Goal: Task Accomplishment & Management: Complete application form

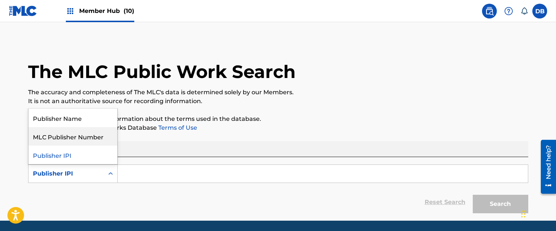
click at [85, 140] on div "MLC Publisher Number" at bounding box center [73, 136] width 89 height 19
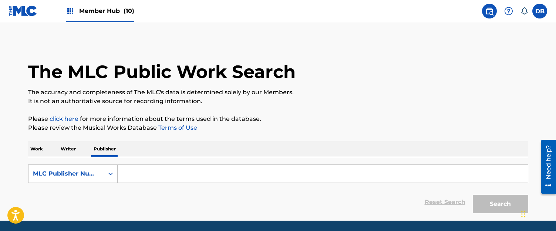
drag, startPoint x: 162, startPoint y: 173, endPoint x: 182, endPoint y: 168, distance: 20.9
click at [162, 173] on input "Search Form" at bounding box center [323, 174] width 411 height 18
paste input "P430IK"
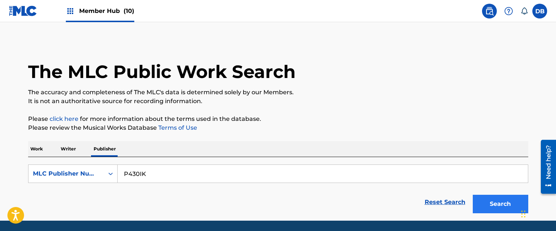
type input "P430IK"
click at [488, 210] on button "Search" at bounding box center [501, 204] width 56 height 19
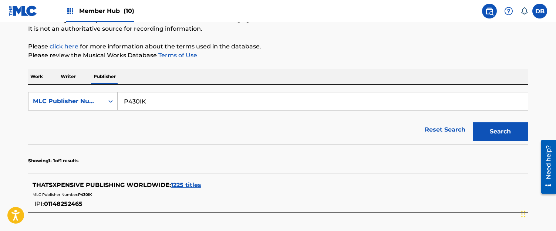
scroll to position [110, 0]
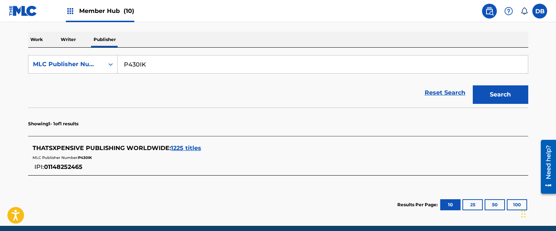
click at [136, 151] on span "THATSXPENSIVE PUBLISHING WORLDWIDE :" at bounding box center [102, 148] width 138 height 7
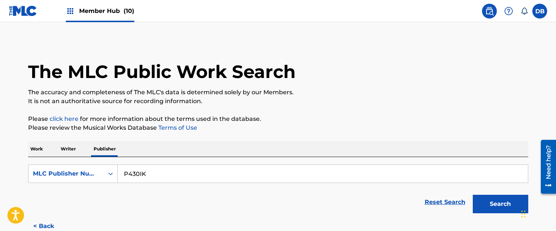
scroll to position [111, 0]
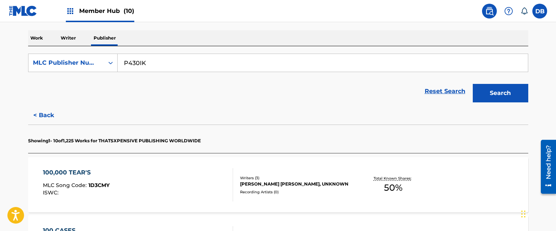
click at [74, 14] on img at bounding box center [70, 11] width 9 height 9
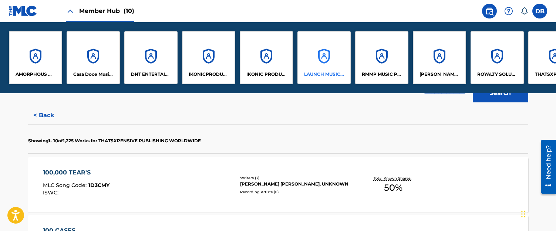
scroll to position [0, 34]
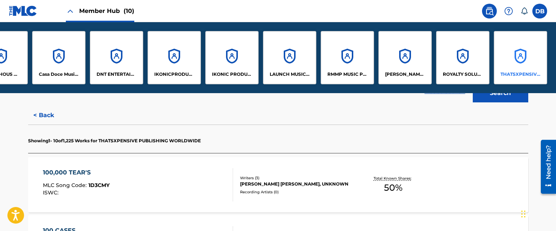
click at [512, 64] on div "THATSXPENSIVE PUBLISHING LLC" at bounding box center [520, 57] width 53 height 53
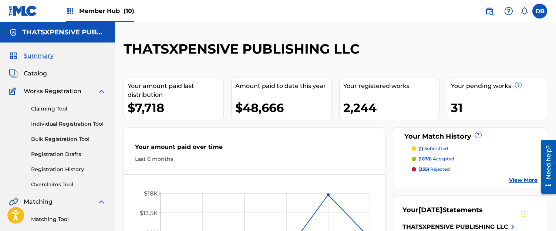
click at [22, 14] on img at bounding box center [23, 11] width 29 height 11
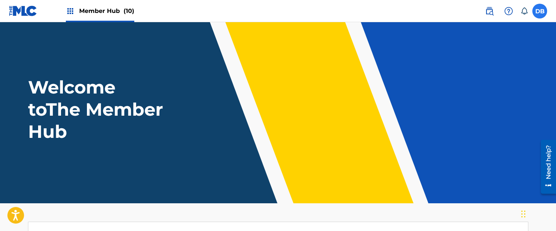
click at [539, 16] on label at bounding box center [540, 11] width 15 height 15
click at [540, 11] on input "DB [PERSON_NAME] [PERSON_NAME][EMAIL_ADDRESS][DOMAIN_NAME] Notification Prefere…" at bounding box center [540, 11] width 0 height 0
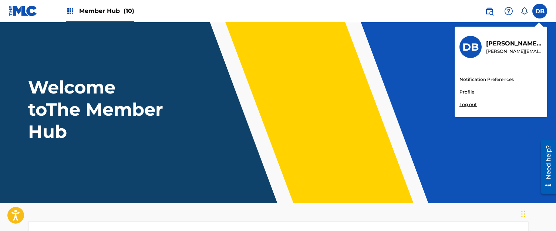
click at [491, 50] on p "[PERSON_NAME][EMAIL_ADDRESS][DOMAIN_NAME]" at bounding box center [514, 51] width 56 height 7
click at [540, 11] on input "DB [PERSON_NAME] [PERSON_NAME][EMAIL_ADDRESS][DOMAIN_NAME] Notification Prefere…" at bounding box center [540, 11] width 0 height 0
click at [472, 48] on h3 "DB" at bounding box center [471, 47] width 16 height 13
click at [540, 11] on input "DB [PERSON_NAME] [PERSON_NAME][EMAIL_ADDRESS][DOMAIN_NAME] Notification Prefere…" at bounding box center [540, 11] width 0 height 0
click at [468, 91] on link "Profile" at bounding box center [467, 92] width 15 height 7
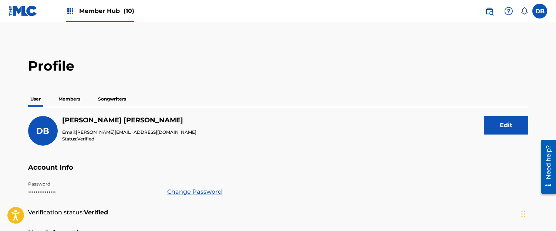
click at [75, 100] on p "Members" at bounding box center [69, 99] width 26 height 16
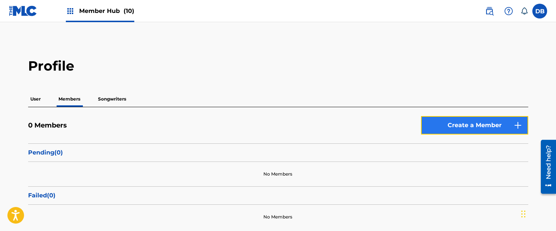
click at [460, 121] on link "Create a Member" at bounding box center [474, 125] width 107 height 19
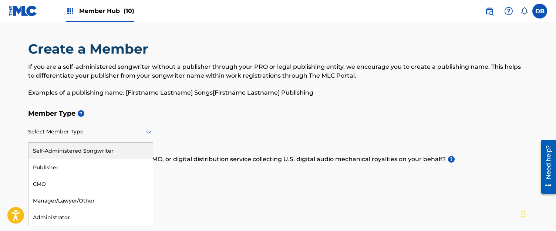
click at [103, 132] on div at bounding box center [90, 131] width 125 height 9
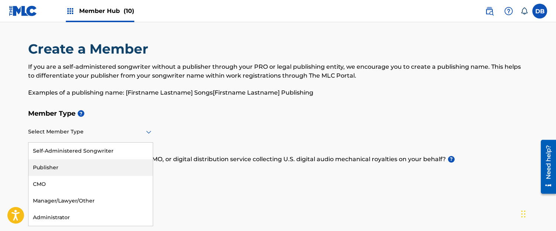
click at [81, 165] on div "Publisher" at bounding box center [91, 168] width 124 height 17
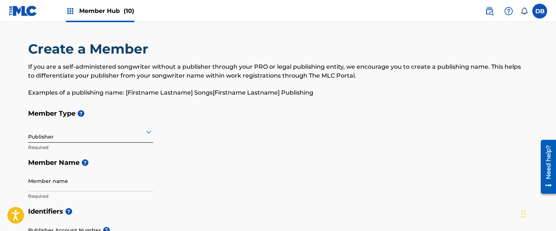
scroll to position [37, 0]
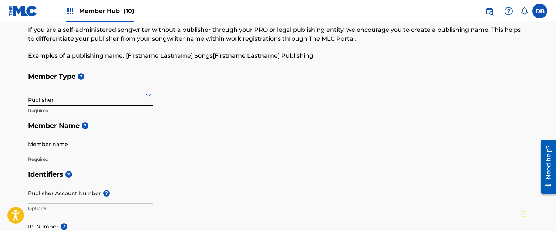
click at [48, 148] on input "Member name" at bounding box center [90, 144] width 125 height 21
paste input "THATSXPENSIVE PUBLISHING WORLDWIDE"
drag, startPoint x: 222, startPoint y: 138, endPoint x: 214, endPoint y: 140, distance: 8.0
click at [222, 138] on div "Member Type ? Publisher Required Member Name ? Member name THATSXPENSIVE PUBLIS…" at bounding box center [278, 118] width 500 height 98
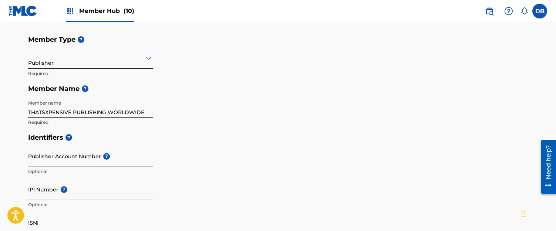
click at [105, 112] on input "THATSXPENSIVE PUBLISHING WORLDWIDE" at bounding box center [90, 107] width 125 height 21
type input "ThatsXpensive Publishing Worldwide"
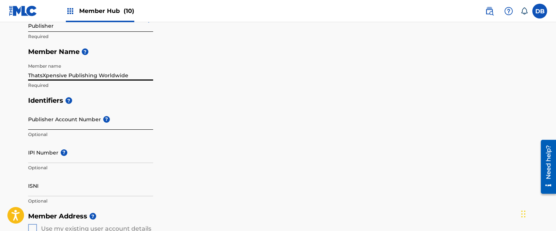
click at [59, 125] on input "Publisher Account Number ?" at bounding box center [90, 119] width 125 height 21
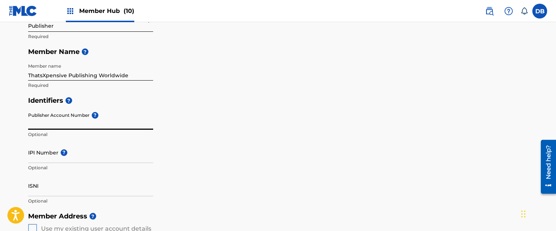
paste input "P430IK"
type input "P430IK"
drag, startPoint x: 63, startPoint y: 160, endPoint x: 69, endPoint y: 159, distance: 6.4
click at [63, 160] on input "IPI Number ?" at bounding box center [90, 152] width 125 height 21
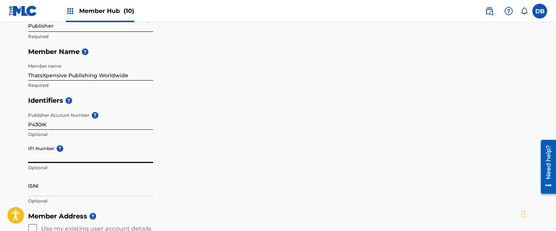
paste input "01148252465"
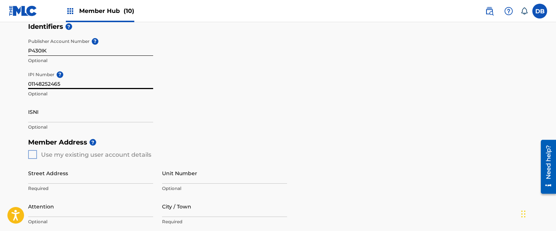
scroll to position [222, 0]
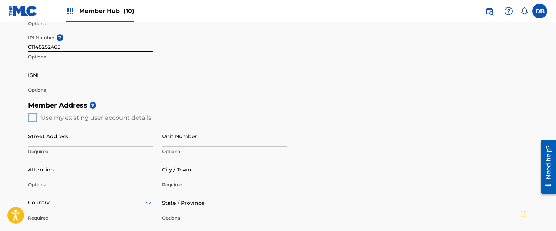
type input "01148252465"
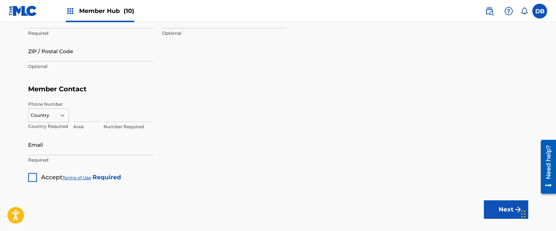
scroll to position [444, 0]
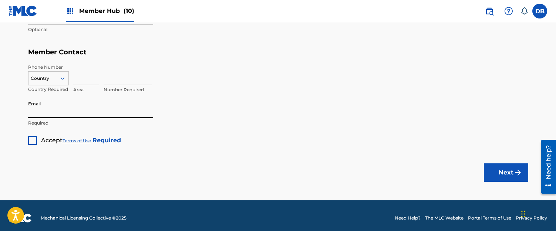
click at [100, 117] on input "Email" at bounding box center [90, 107] width 125 height 21
paste input "ThatsXpensive Publishing LLC"
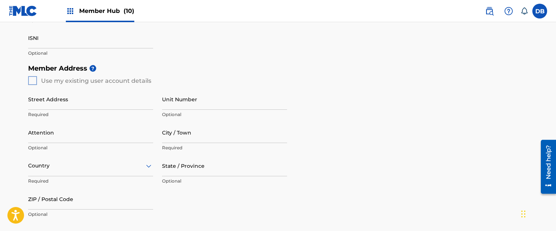
scroll to position [222, 0]
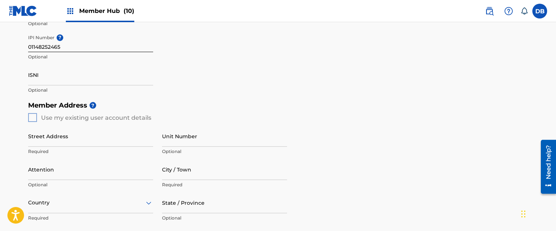
type input "ThatsXpensive Publishing LLC"
click at [58, 141] on input "Street Address" at bounding box center [90, 136] width 125 height 21
paste input "[STREET_ADDRESS]"
type input "[STREET_ADDRESS]"
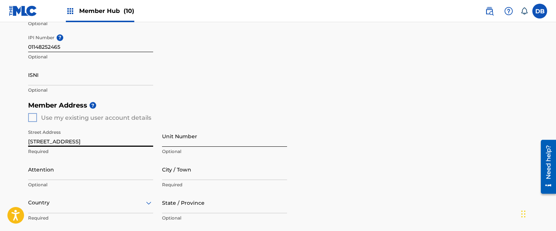
click at [182, 143] on input "Unit Number" at bounding box center [224, 136] width 125 height 21
paste input "Unit Fl 2"
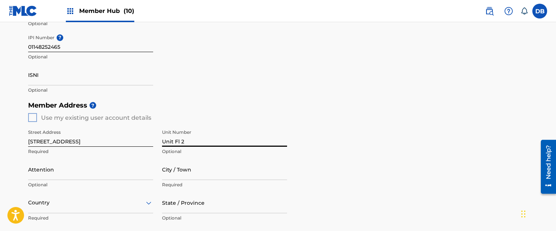
click at [164, 141] on input "Unit Fl 2" at bounding box center [224, 136] width 125 height 21
type input "Unit Fl 2"
click at [352, 114] on div "Member Address ? Use my existing user account details Street Address [STREET_AD…" at bounding box center [278, 182] width 500 height 169
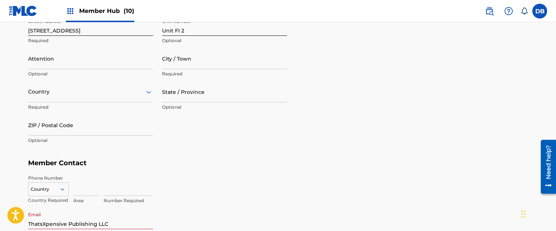
scroll to position [370, 0]
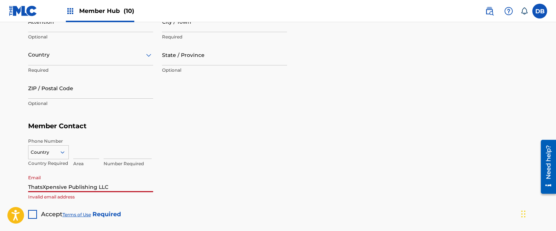
drag, startPoint x: 112, startPoint y: 190, endPoint x: -4, endPoint y: 195, distance: 116.7
click at [269, 140] on div "Number Required" at bounding box center [316, 154] width 425 height 33
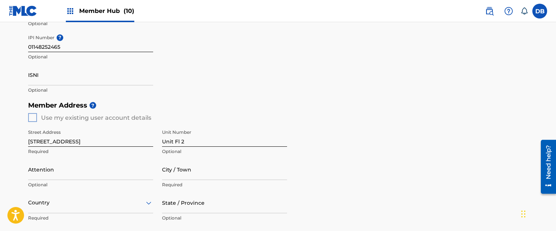
scroll to position [259, 0]
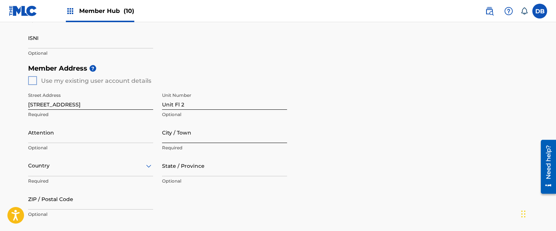
click at [177, 141] on input "City / Town" at bounding box center [224, 132] width 125 height 21
paste input "Corte Madera"
type input "Corte Madera"
click at [184, 175] on input "State / Province" at bounding box center [224, 165] width 125 height 21
paste input "94925"
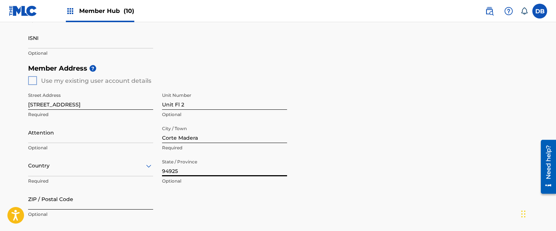
type input "94925"
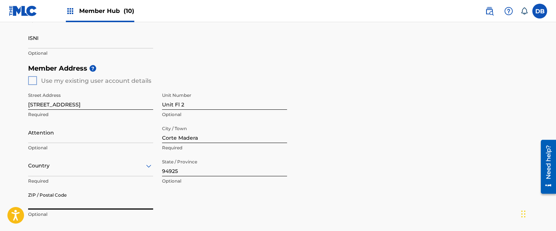
click at [101, 207] on input "ZIP / Postal Code" at bounding box center [90, 199] width 125 height 21
paste input "94925"
type input "94925"
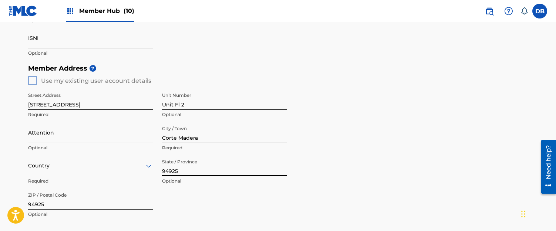
drag, startPoint x: 182, startPoint y: 173, endPoint x: 154, endPoint y: 174, distance: 28.5
click at [151, 174] on div "Street Address [STREET_ADDRESS] Optional Attention Optional City / Town [GEOGRA…" at bounding box center [157, 155] width 259 height 141
type input "[US_STATE]"
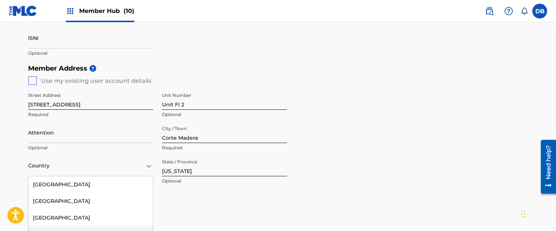
click at [135, 173] on div "223 results available. Use Up and Down to choose options, press Enter to select…" at bounding box center [90, 165] width 125 height 21
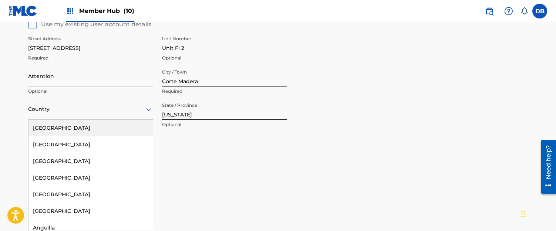
click at [103, 132] on div "[GEOGRAPHIC_DATA]" at bounding box center [91, 128] width 124 height 17
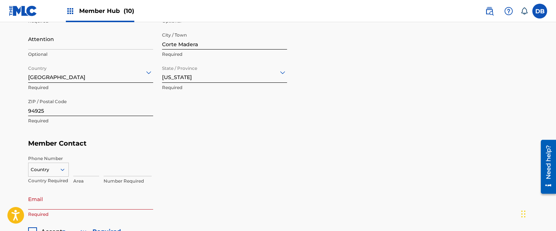
scroll to position [390, 0]
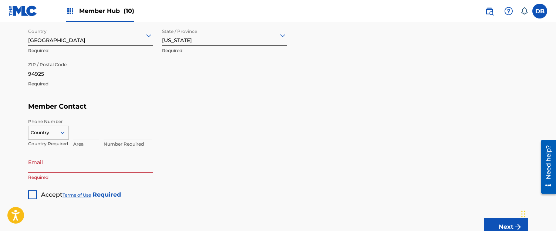
click at [64, 169] on input "Email" at bounding box center [90, 162] width 125 height 21
paste input "[PHONE_NUMBER]"
type input "[PHONE_NUMBER]"
click at [83, 136] on input at bounding box center [86, 128] width 26 height 21
type input "415"
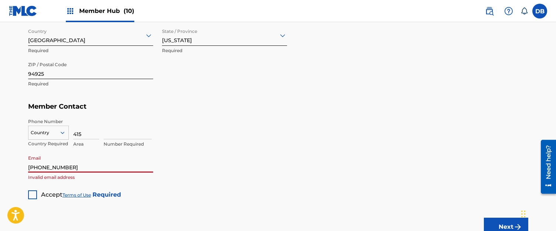
drag, startPoint x: 66, startPoint y: 168, endPoint x: 43, endPoint y: 170, distance: 23.7
click at [43, 170] on input "[PHONE_NUMBER]" at bounding box center [90, 162] width 125 height 21
click at [121, 136] on input at bounding box center [128, 128] width 48 height 21
paste input "2330484"
type input "2330484"
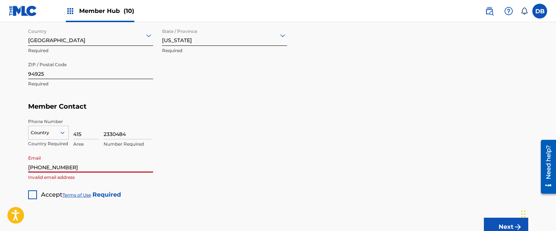
drag, startPoint x: 77, startPoint y: 168, endPoint x: 17, endPoint y: 168, distance: 59.6
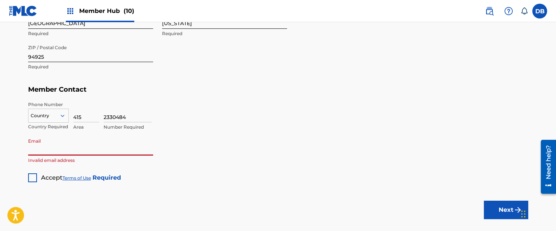
click at [62, 120] on div "Country" at bounding box center [48, 114] width 41 height 11
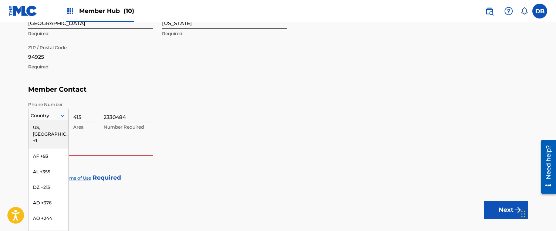
click at [49, 126] on div "US, [GEOGRAPHIC_DATA] +1" at bounding box center [49, 134] width 40 height 29
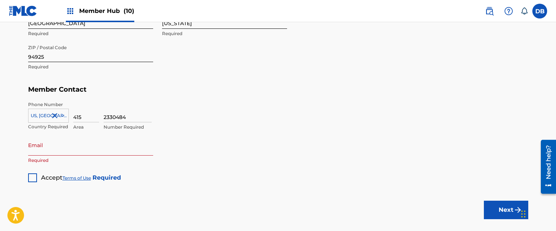
click at [192, 114] on div "2330484 Number Required" at bounding box center [316, 117] width 425 height 33
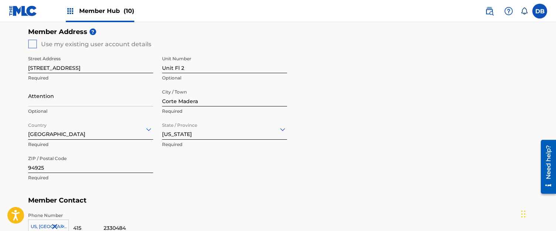
scroll to position [370, 0]
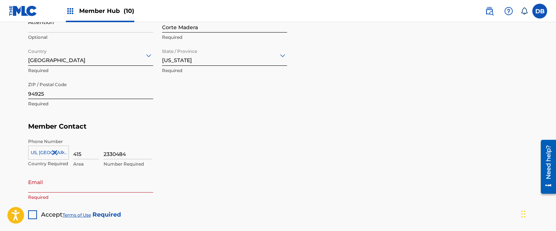
click at [115, 187] on input "Email" at bounding box center [90, 182] width 125 height 21
paste input "[EMAIL_ADDRESS][DOMAIN_NAME]"
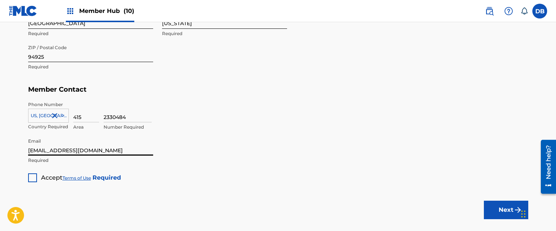
type input "[EMAIL_ADDRESS][DOMAIN_NAME]"
click at [32, 175] on div at bounding box center [32, 178] width 9 height 9
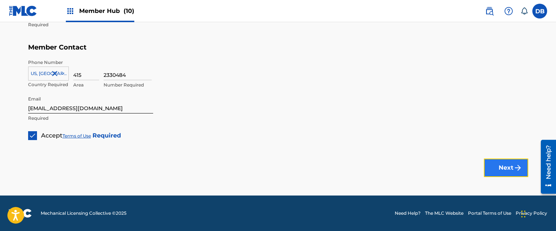
click at [492, 168] on button "Next" at bounding box center [506, 168] width 44 height 19
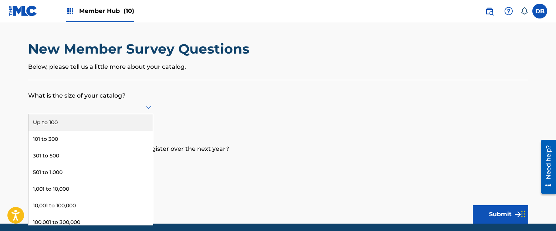
click at [120, 106] on div at bounding box center [90, 107] width 125 height 9
click at [108, 110] on div at bounding box center [90, 107] width 125 height 9
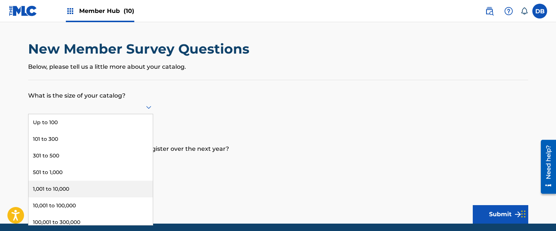
click at [64, 189] on div "1,001 to 10,000" at bounding box center [91, 189] width 124 height 17
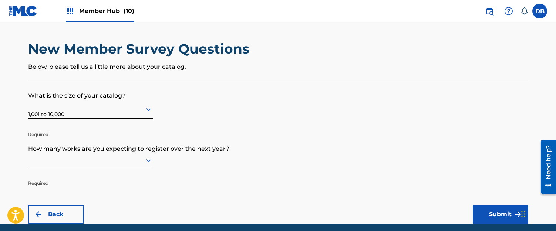
scroll to position [28, 0]
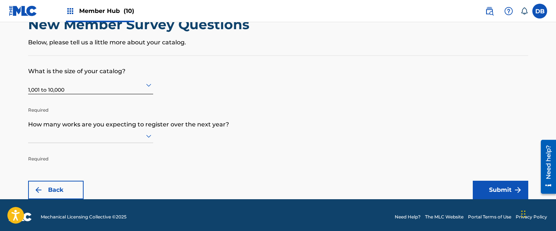
click at [130, 143] on div at bounding box center [90, 136] width 125 height 14
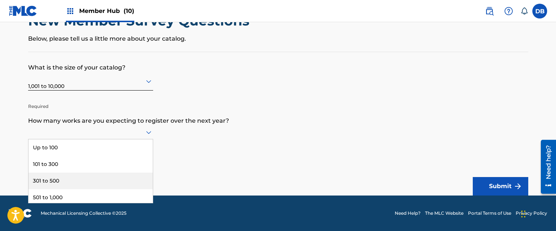
click at [74, 185] on div "301 to 500" at bounding box center [91, 181] width 124 height 17
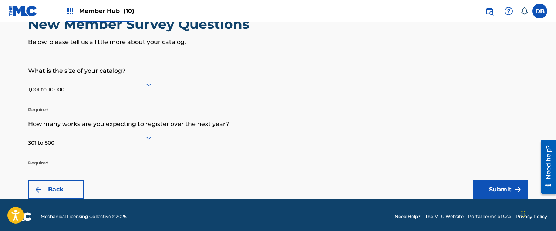
click at [133, 147] on div "301 to 500" at bounding box center [90, 138] width 125 height 19
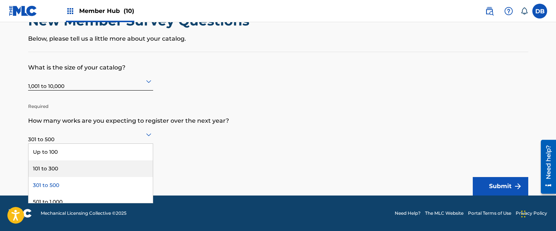
scroll to position [37, 0]
click at [100, 168] on div "501 to 1,000" at bounding box center [91, 165] width 124 height 17
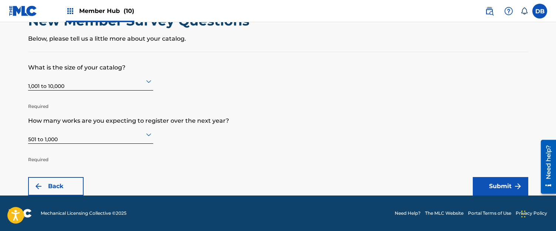
click at [302, 144] on form "What is the size of your catalog? 1,001 to 10,000 Required How many works are y…" at bounding box center [278, 124] width 500 height 144
click at [249, 172] on form "What is the size of your catalog? 1,001 to 10,000 Required How many works are y…" at bounding box center [278, 124] width 500 height 144
click at [494, 188] on button "Submit" at bounding box center [501, 186] width 56 height 19
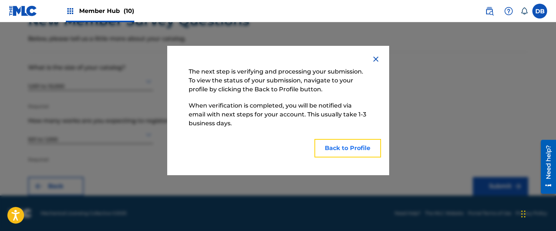
click at [338, 147] on button "Back to Profile" at bounding box center [348, 148] width 67 height 19
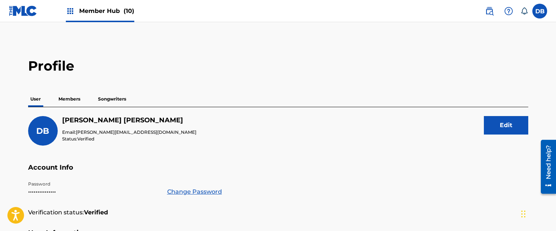
click at [75, 100] on p "Members" at bounding box center [69, 99] width 26 height 16
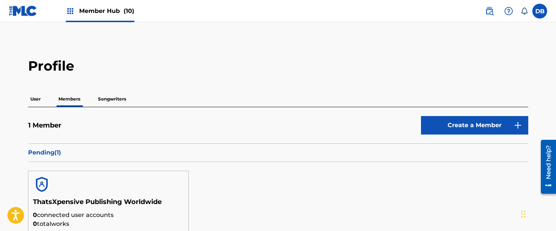
click at [191, 88] on div "Profile User Members Songwriters 1 Member Create a Member Pending ( 1 ) ThatsXp…" at bounding box center [278, 180] width 518 height 244
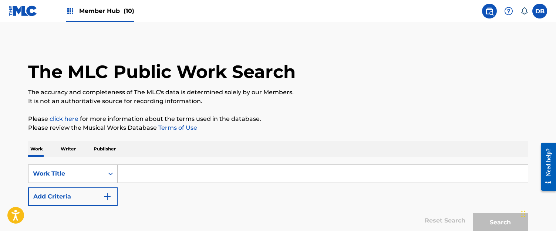
click at [106, 151] on p "Publisher" at bounding box center [104, 149] width 27 height 16
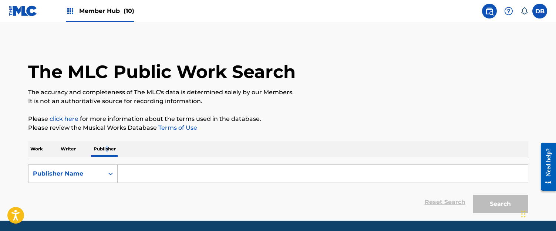
drag, startPoint x: 115, startPoint y: 155, endPoint x: 137, endPoint y: 174, distance: 29.7
click at [137, 174] on input "Search Form" at bounding box center [323, 174] width 411 height 18
paste input "P430IK"
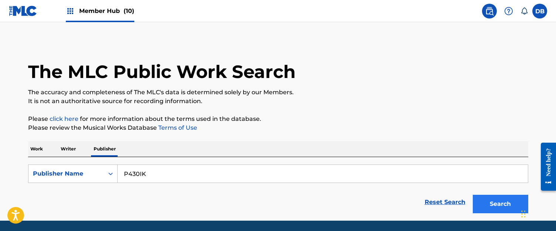
type input "P430IK"
click at [495, 199] on button "Search" at bounding box center [501, 204] width 56 height 19
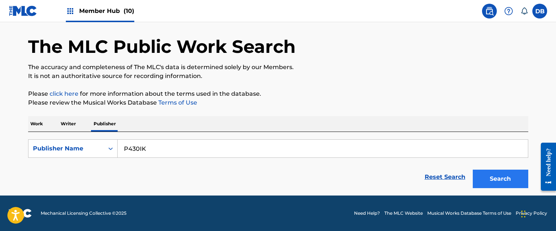
drag, startPoint x: 479, startPoint y: 168, endPoint x: 486, endPoint y: 172, distance: 8.4
click at [479, 168] on div "Search" at bounding box center [498, 178] width 59 height 30
click at [488, 174] on button "Search" at bounding box center [501, 179] width 56 height 19
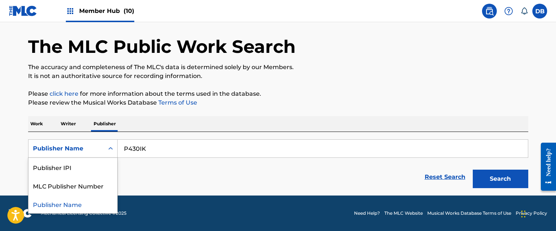
click at [93, 147] on div "Publisher Name" at bounding box center [66, 148] width 67 height 9
click at [80, 180] on div "MLC Publisher Number" at bounding box center [73, 186] width 89 height 19
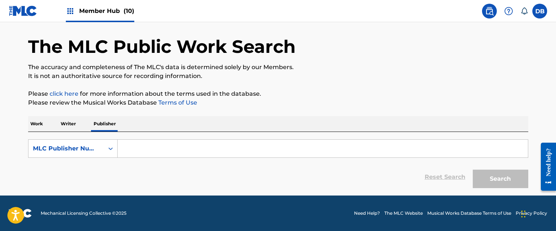
click at [358, 150] on input "Search Form" at bounding box center [323, 149] width 411 height 18
paste input "P430IK"
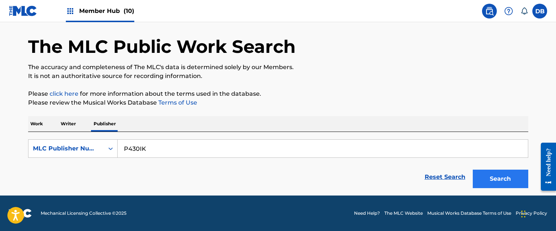
type input "P430IK"
click at [506, 178] on button "Search" at bounding box center [501, 179] width 56 height 19
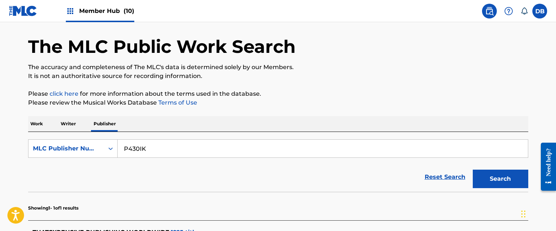
scroll to position [99, 0]
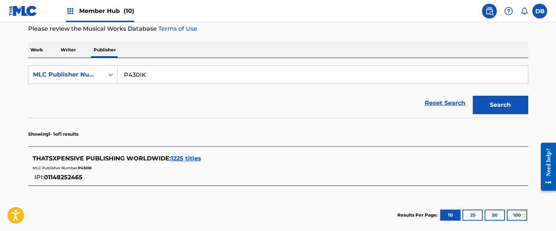
click at [133, 165] on div "MLC Publisher Number: P430IK" at bounding box center [269, 167] width 472 height 9
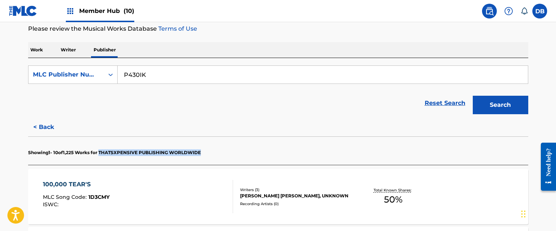
drag, startPoint x: 103, startPoint y: 152, endPoint x: 204, endPoint y: 152, distance: 101.1
click at [201, 152] on p "Showing 1 - 10 of 1,225 Works for THATSXPENSIVE PUBLISHING WORLDWIDE" at bounding box center [114, 153] width 173 height 7
copy p "THATSXPENSIVE PUBLISHING WORLDWIDE"
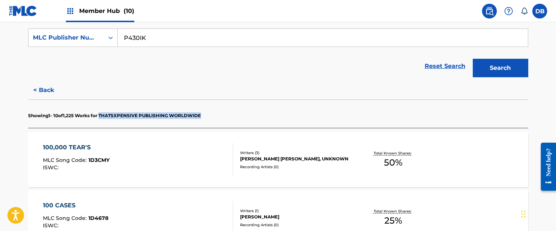
click at [146, 157] on div "100,000 TEAR'S MLC Song Code : 1D3CMY ISWC :" at bounding box center [138, 159] width 190 height 33
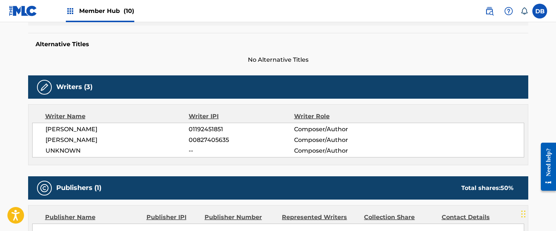
scroll to position [296, 0]
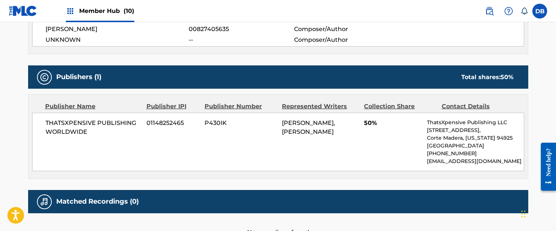
click at [169, 122] on span "01148252465" at bounding box center [173, 123] width 53 height 9
copy span "01148252465"
drag, startPoint x: 428, startPoint y: 120, endPoint x: 508, endPoint y: 124, distance: 80.0
click at [508, 124] on p "ThatsXpensive Publishing LLC" at bounding box center [475, 123] width 97 height 8
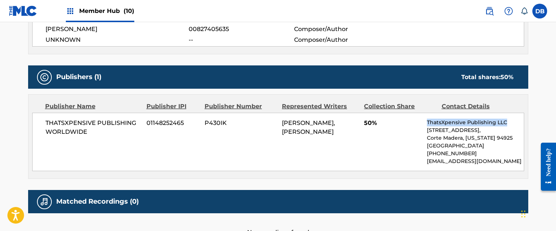
copy p "ThatsXpensive Publishing LLC"
drag, startPoint x: 427, startPoint y: 129, endPoint x: 470, endPoint y: 130, distance: 43.3
click at [470, 130] on p "5768 Paradise Dr, Unit Fl 2," at bounding box center [475, 131] width 97 height 8
copy p "[STREET_ADDRESS]"
drag, startPoint x: 473, startPoint y: 131, endPoint x: 495, endPoint y: 131, distance: 21.8
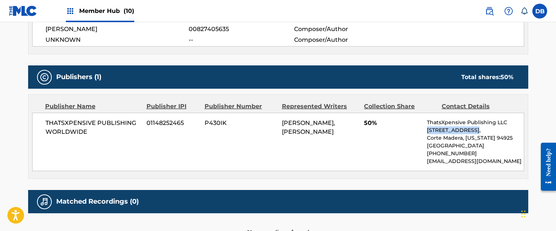
click at [495, 131] on p "5768 Paradise Dr, Unit Fl 2," at bounding box center [475, 131] width 97 height 8
copy p "Unit Fl 2"
drag, startPoint x: 428, startPoint y: 136, endPoint x: 462, endPoint y: 136, distance: 34.1
click at [462, 136] on p "Corte Madera, California 94925" at bounding box center [475, 138] width 97 height 8
copy p "Corte Madera"
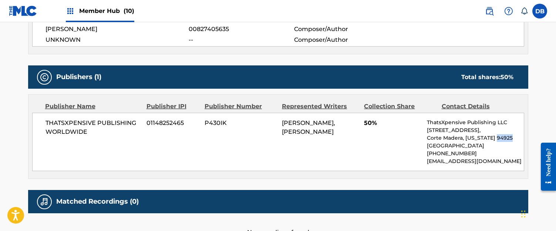
drag, startPoint x: 491, startPoint y: 137, endPoint x: 506, endPoint y: 137, distance: 15.2
click at [506, 137] on p "Corte Madera, California 94925" at bounding box center [475, 138] width 97 height 8
copy p "94925"
drag, startPoint x: 468, startPoint y: 155, endPoint x: 429, endPoint y: 155, distance: 38.1
click at [429, 155] on p "+1-415-2330484" at bounding box center [475, 154] width 97 height 8
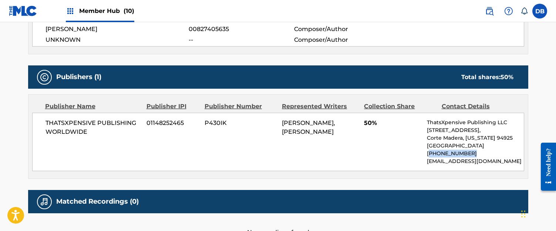
copy p "[PHONE_NUMBER]"
drag, startPoint x: 509, startPoint y: 161, endPoint x: 428, endPoint y: 161, distance: 81.1
click at [428, 161] on p "[EMAIL_ADDRESS][DOMAIN_NAME]" at bounding box center [475, 162] width 97 height 8
copy p "[EMAIL_ADDRESS][DOMAIN_NAME]"
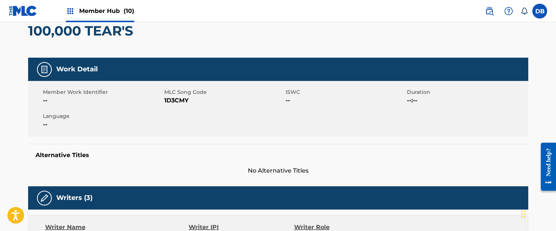
scroll to position [0, 0]
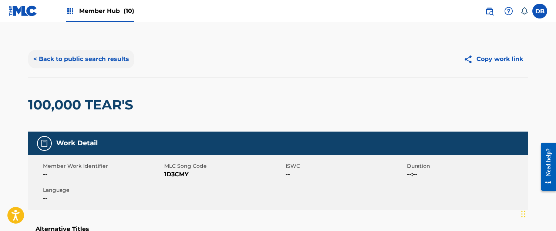
click at [110, 63] on button "< Back to public search results" at bounding box center [81, 59] width 106 height 19
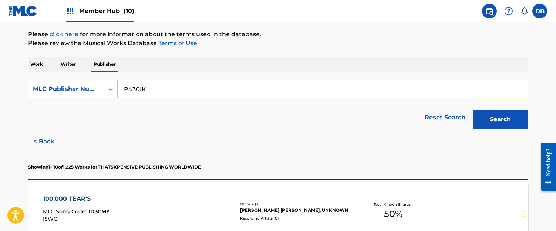
scroll to position [122, 0]
